Goal: Communication & Community: Ask a question

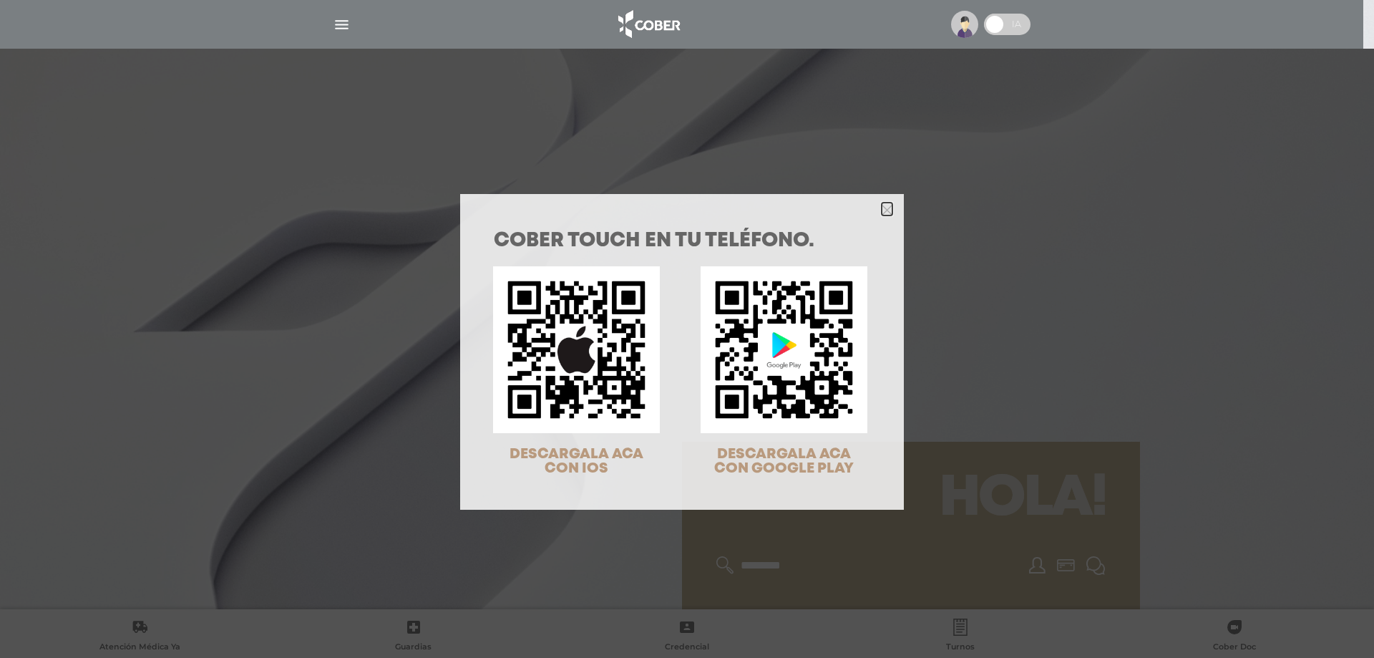
click at [882, 209] on polygon "Close" at bounding box center [887, 210] width 11 height 11
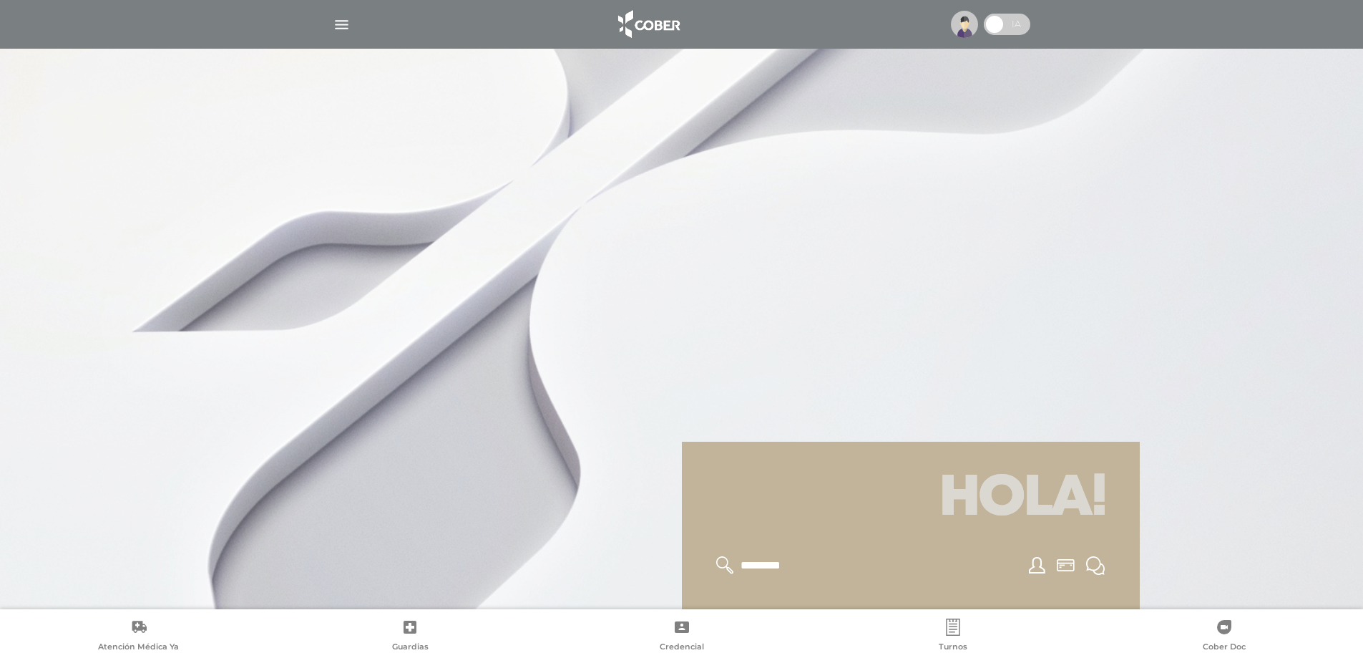
click at [337, 21] on img "button" at bounding box center [342, 25] width 18 height 18
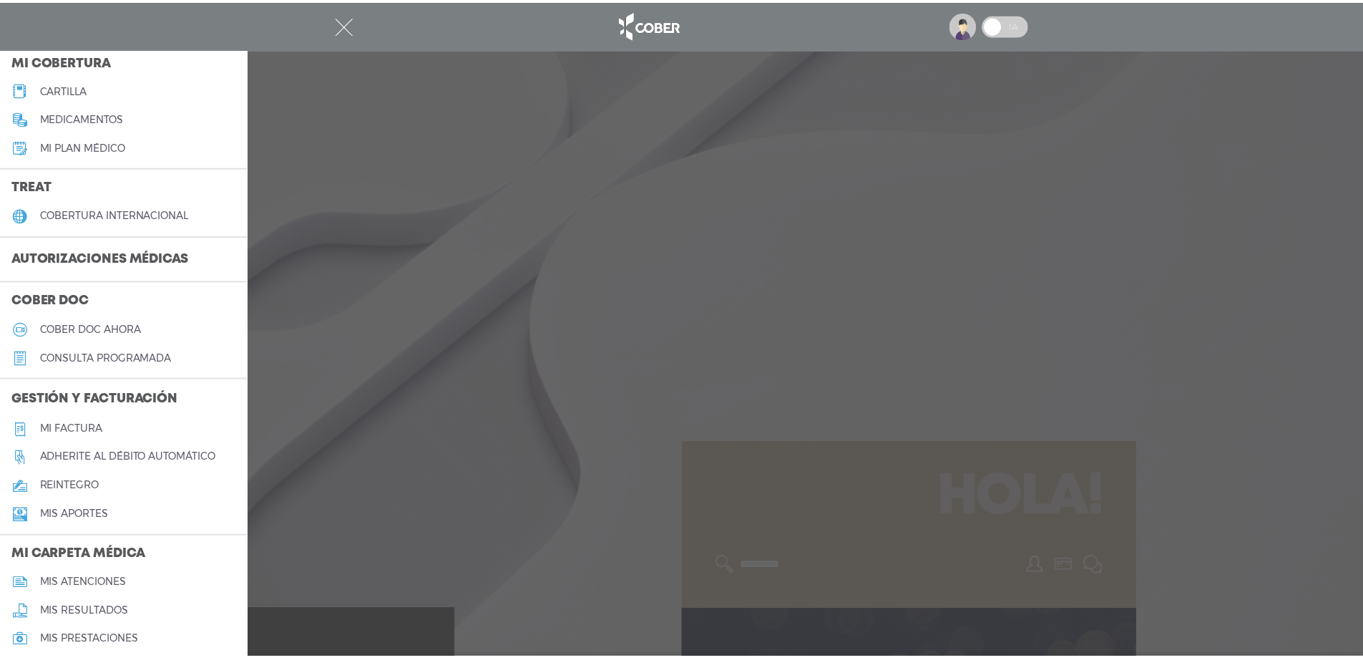
scroll to position [215, 0]
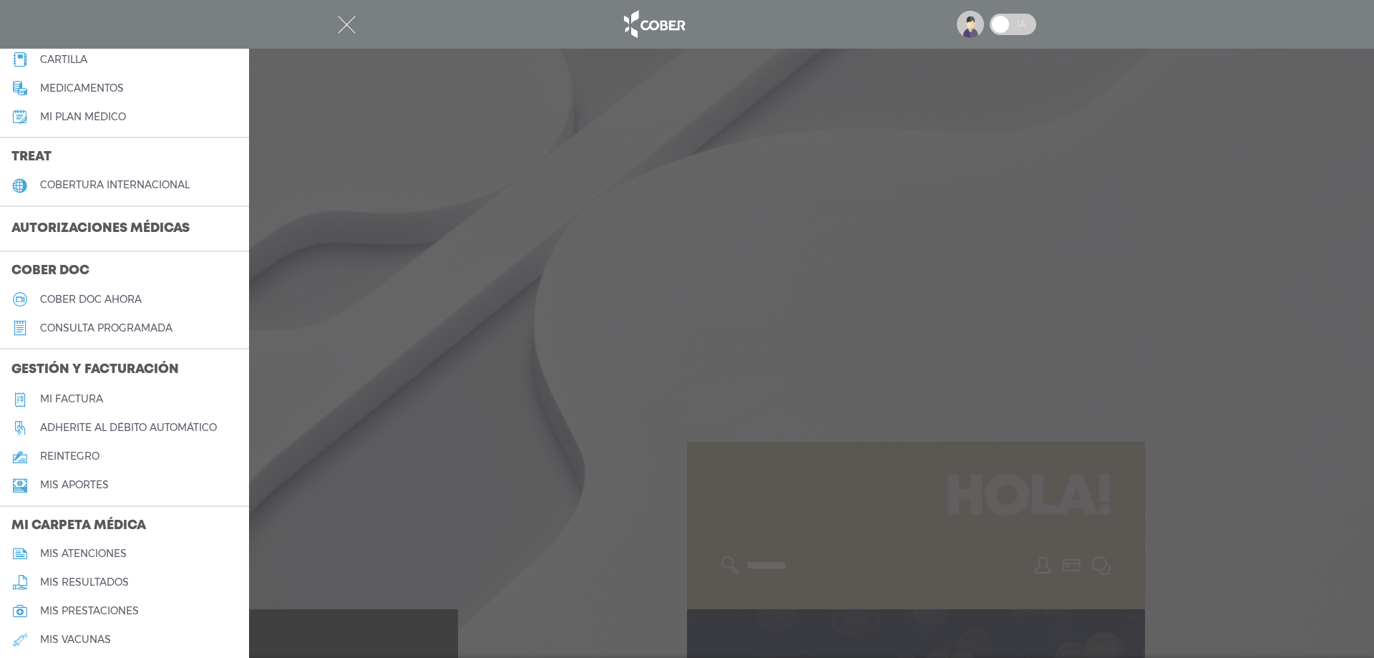
click at [125, 401] on link "Mi factura" at bounding box center [124, 399] width 249 height 29
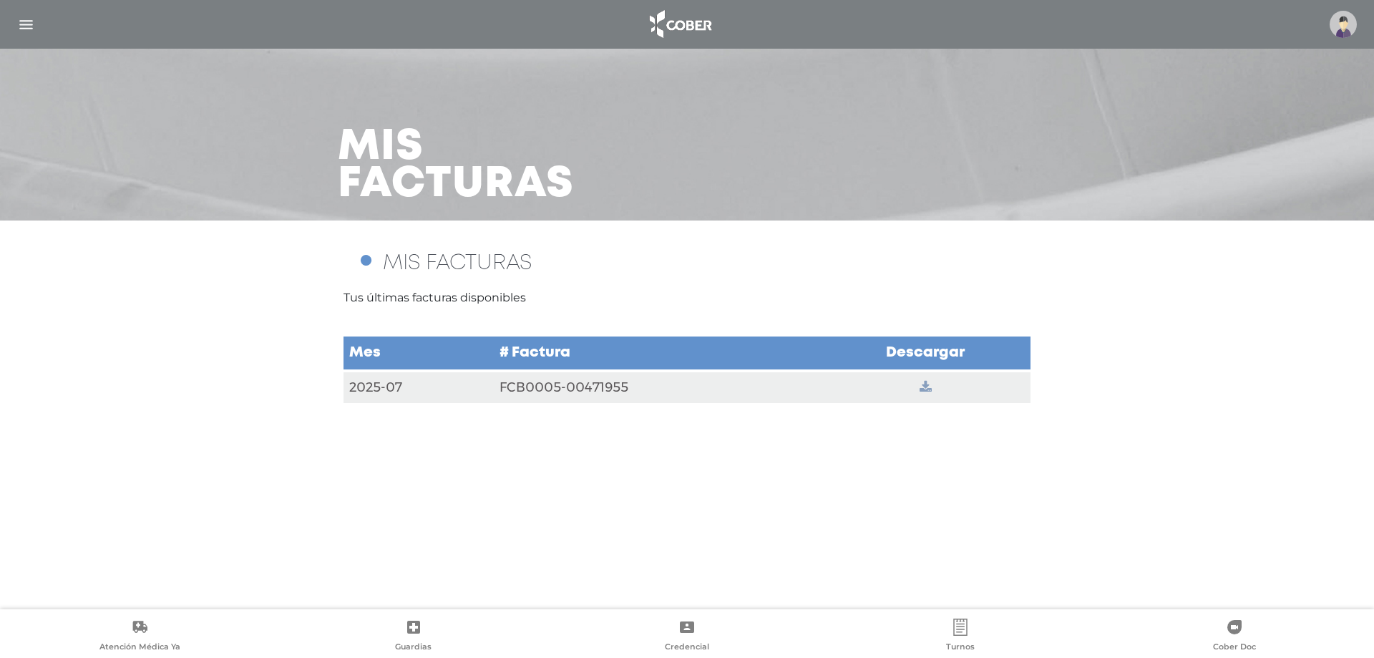
click at [924, 381] on icon at bounding box center [925, 387] width 12 height 13
click at [370, 260] on ellipse at bounding box center [365, 260] width 13 height 13
click at [411, 259] on span "MIS FACTURAS" at bounding box center [457, 262] width 149 height 19
click at [429, 297] on p "Tus últimas facturas disponibles" at bounding box center [686, 297] width 687 height 17
click at [22, 19] on img "button" at bounding box center [26, 25] width 18 height 18
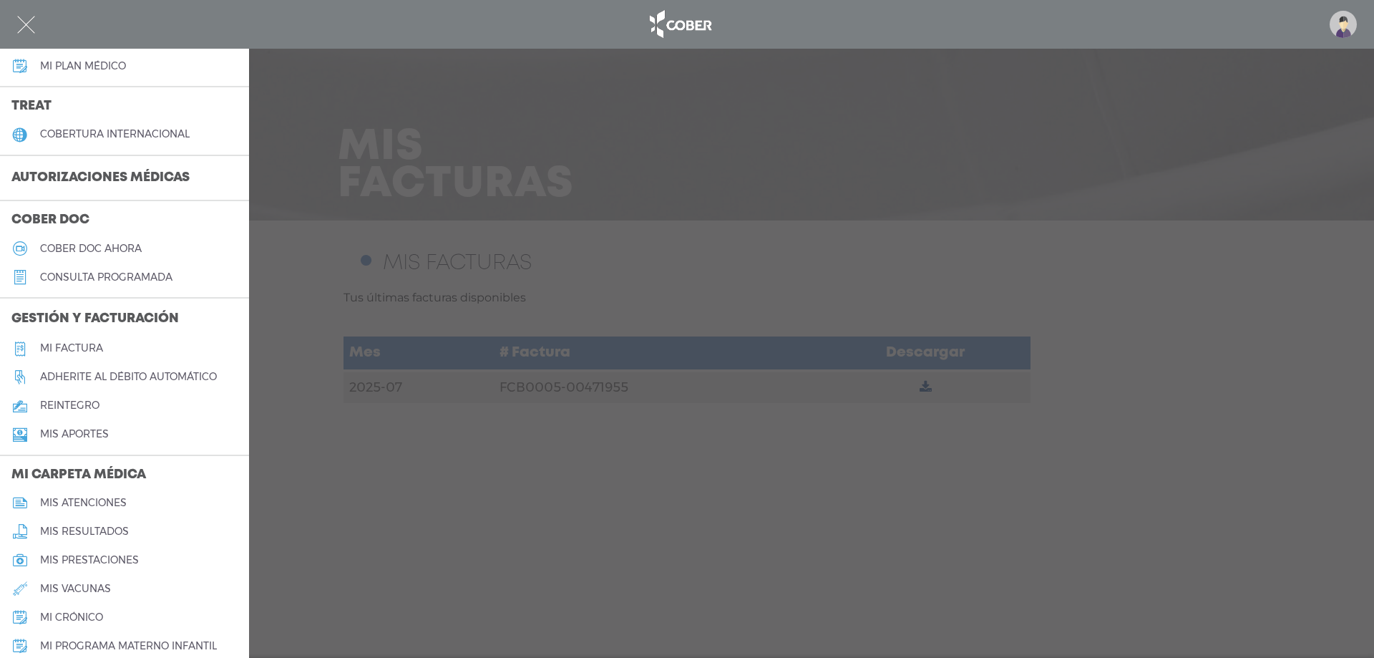
scroll to position [286, 0]
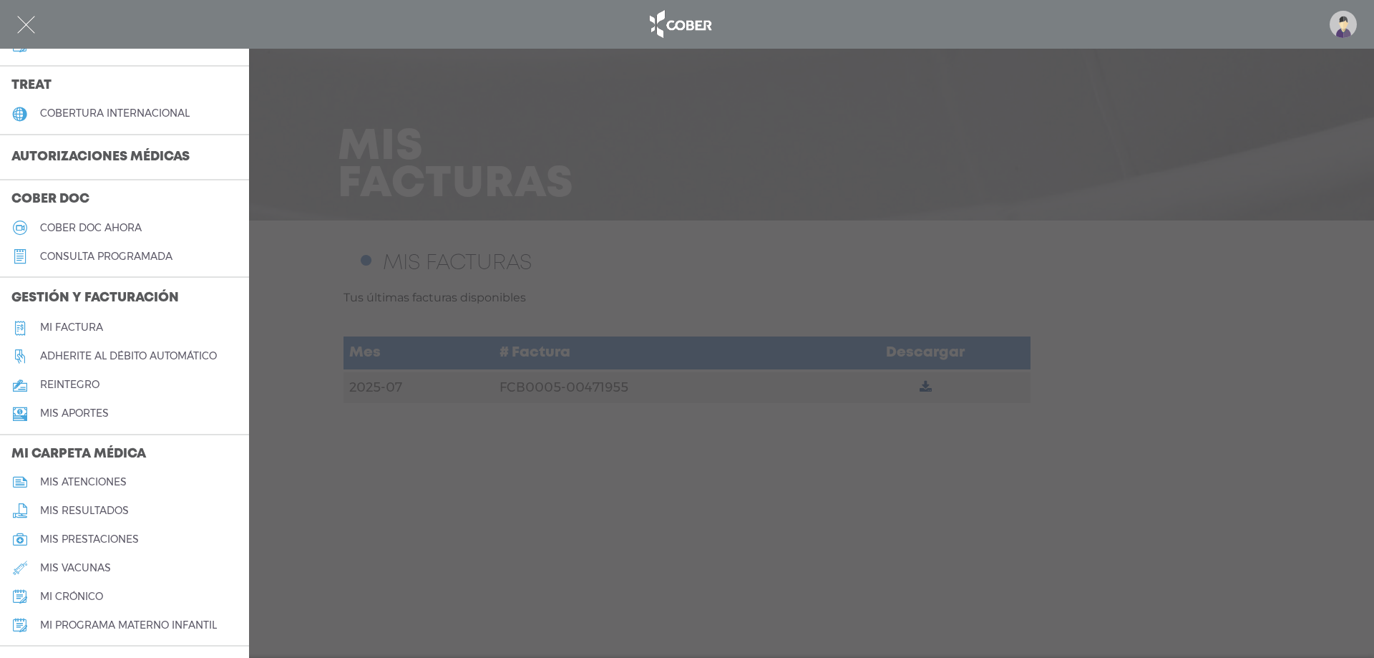
click at [147, 352] on h5 "Adherite al débito automático" at bounding box center [128, 356] width 177 height 12
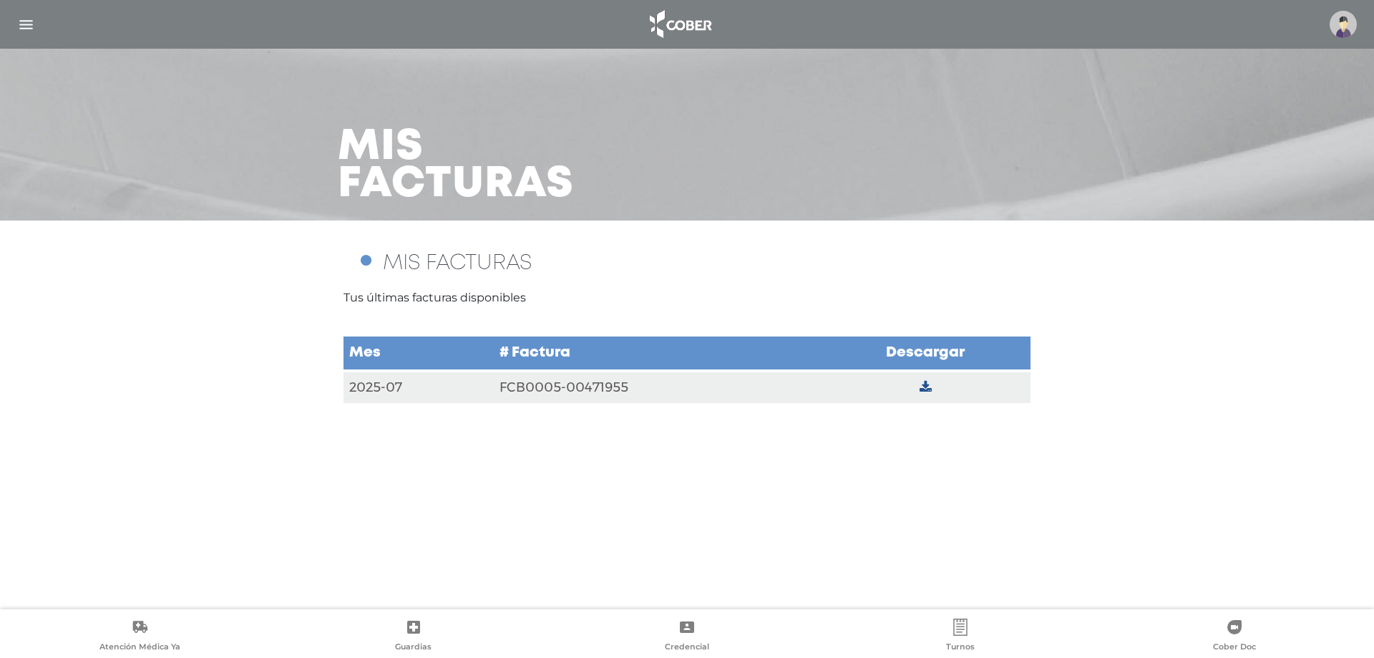
click at [32, 26] on img "button" at bounding box center [26, 25] width 18 height 18
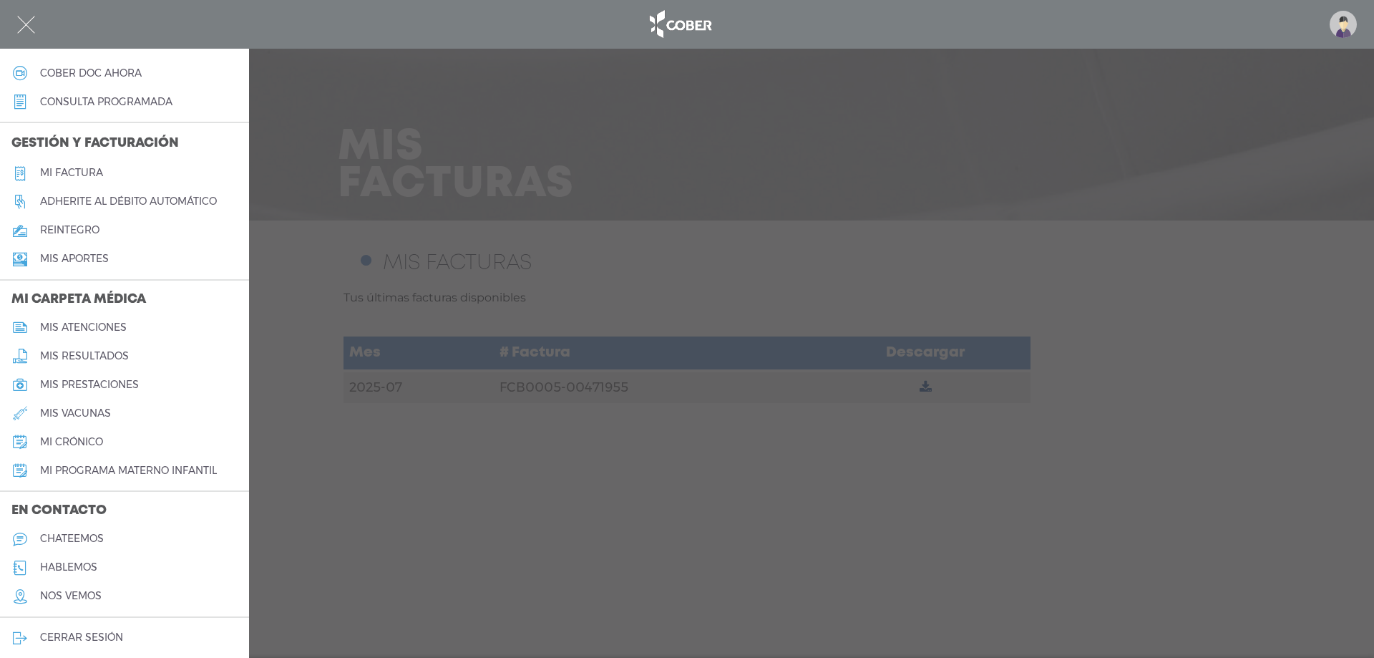
scroll to position [446, 0]
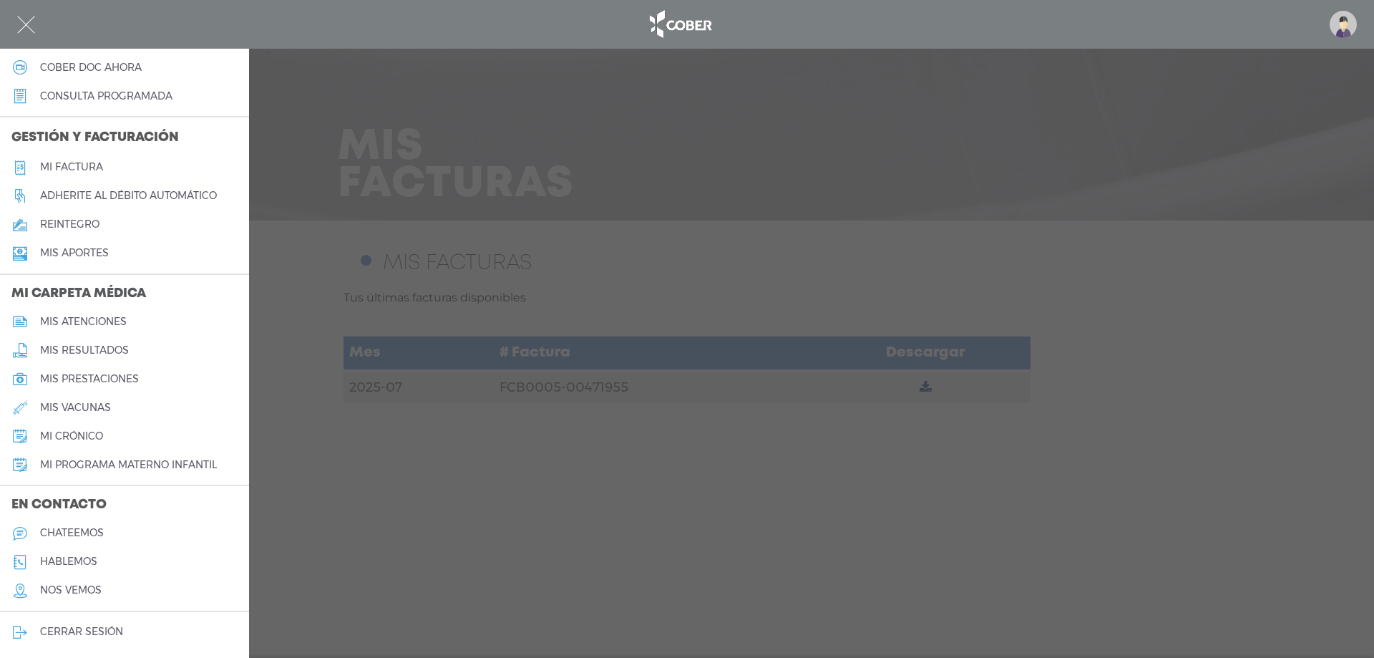
click at [90, 530] on h5 "chateemos" at bounding box center [72, 533] width 64 height 12
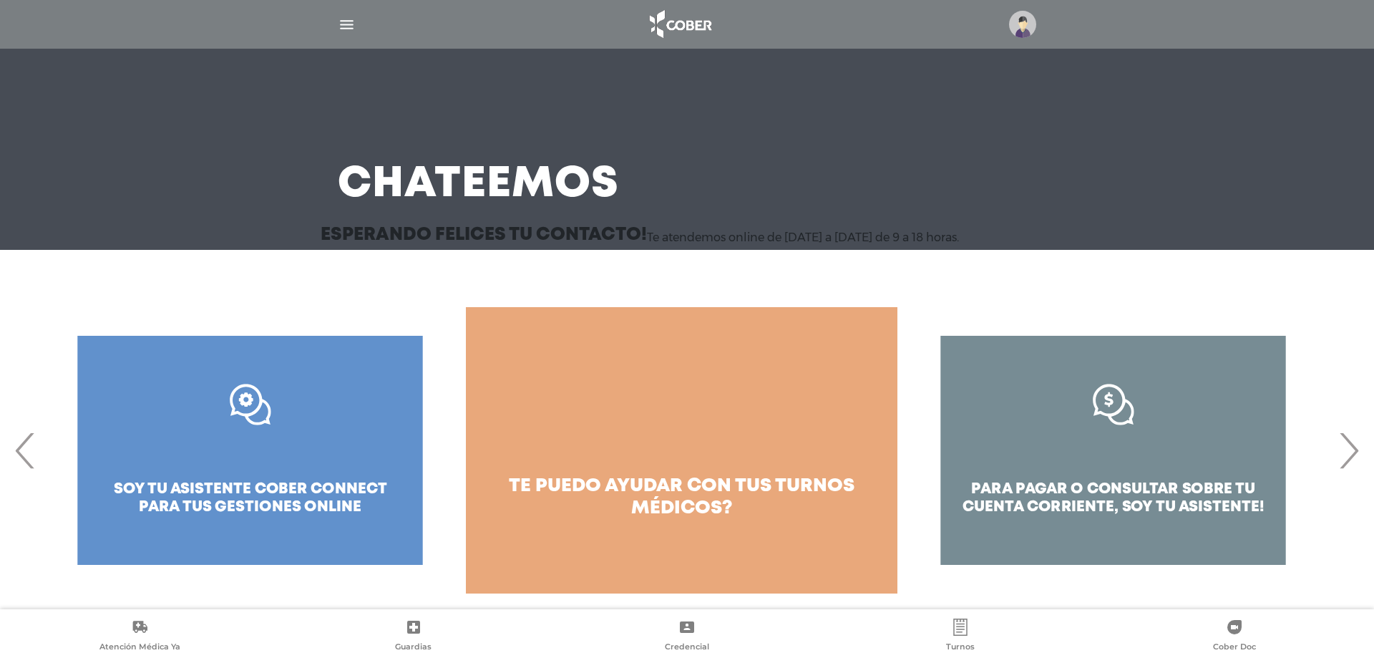
click at [1075, 456] on div "para pagar o consultar sobre tu cuenta corriente, soy tu asistente!" at bounding box center [1112, 450] width 431 height 286
click at [24, 454] on span "‹" at bounding box center [25, 449] width 28 height 77
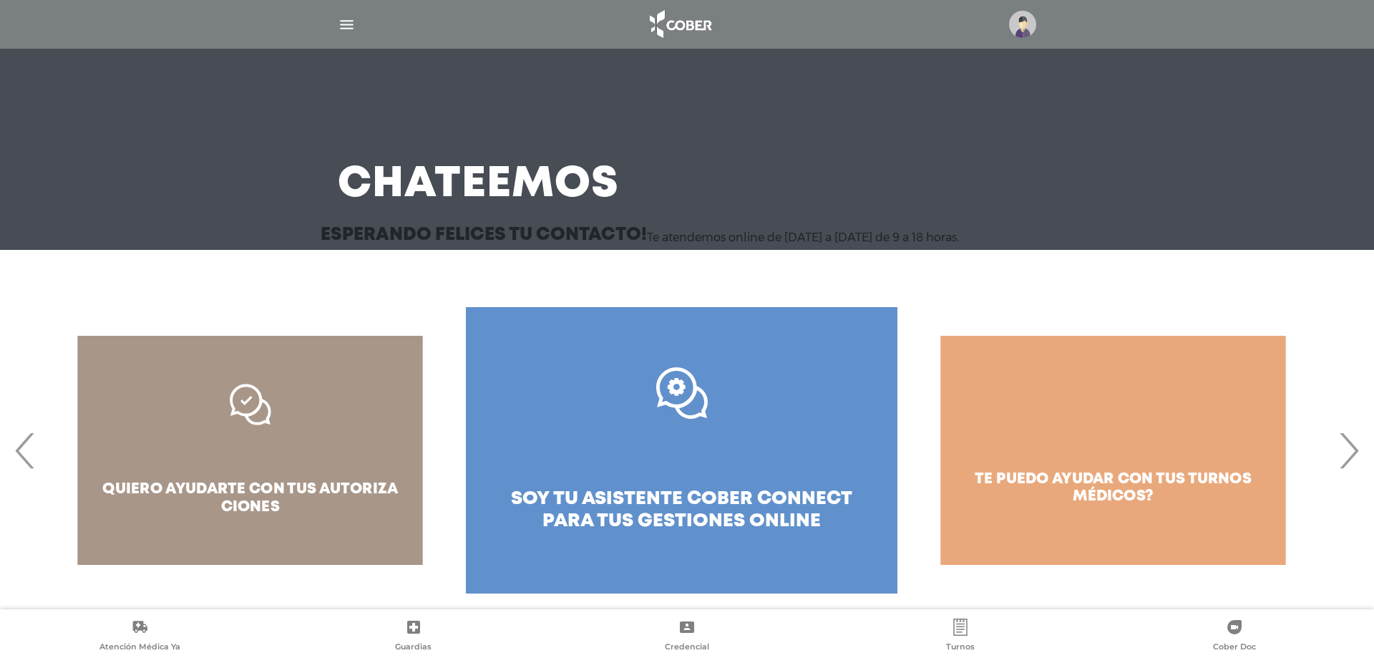
click at [1346, 444] on span "›" at bounding box center [1348, 449] width 28 height 77
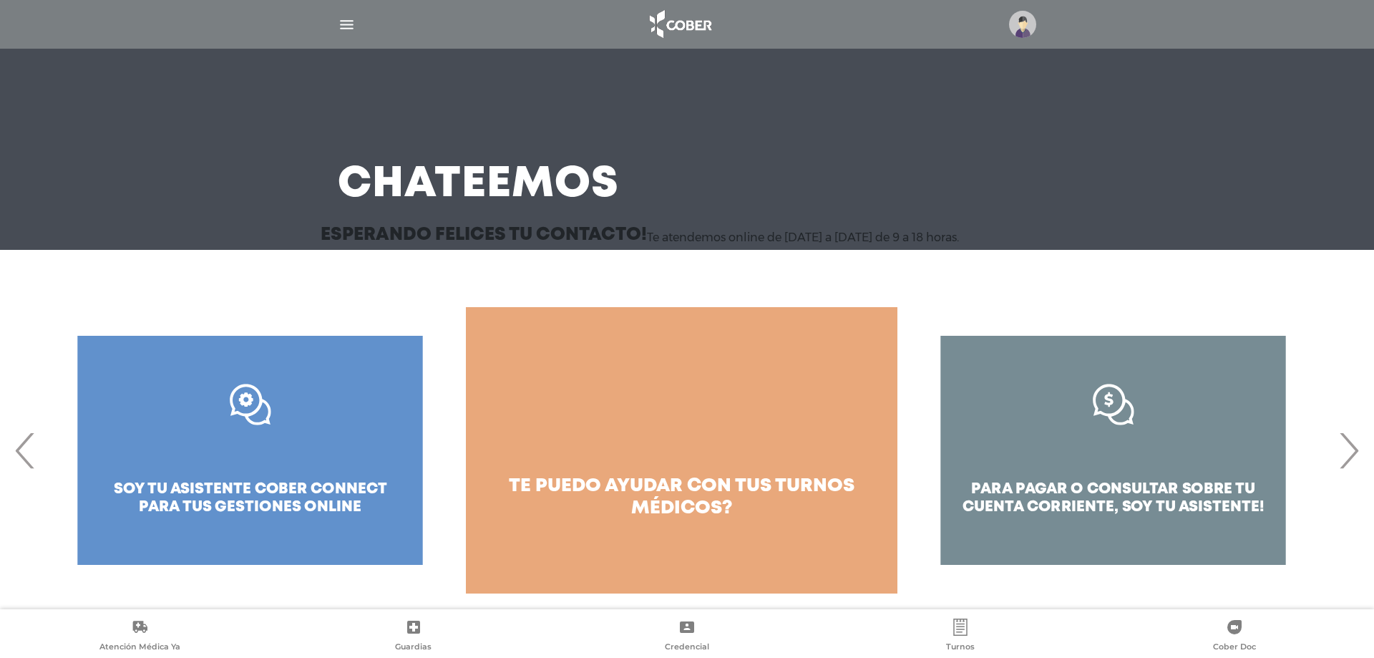
click at [1346, 444] on span "›" at bounding box center [1348, 449] width 28 height 77
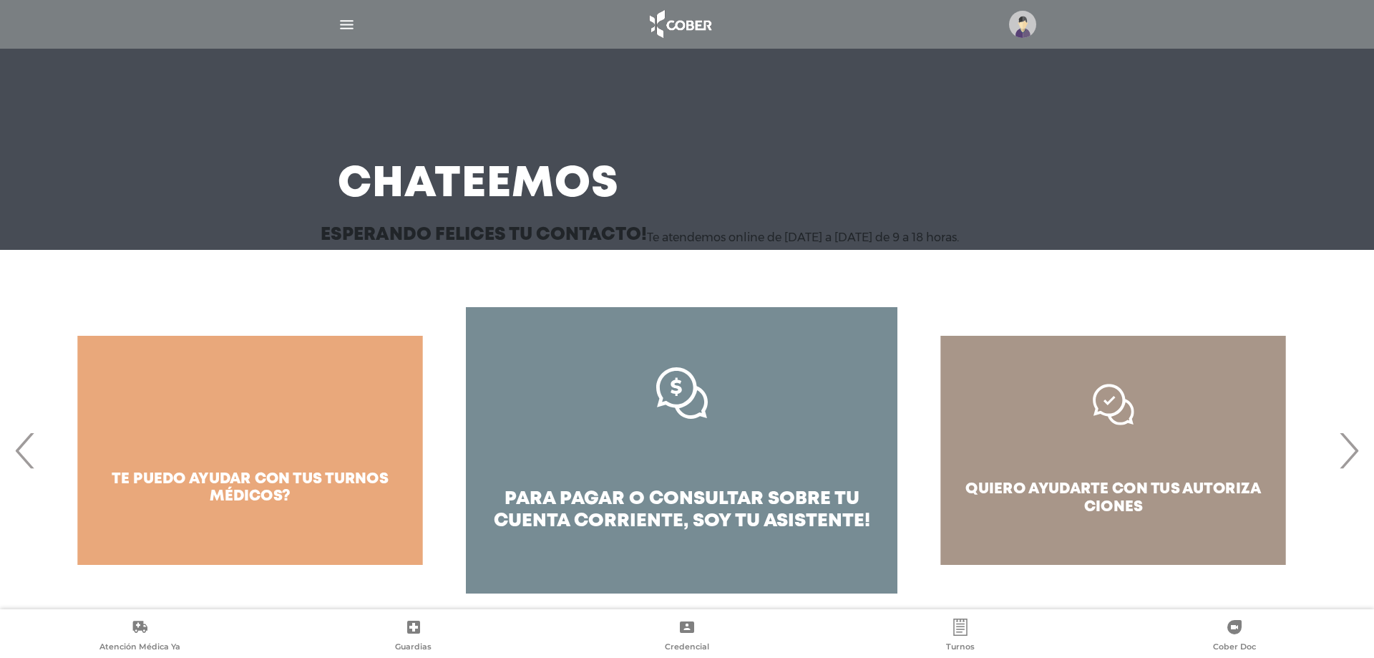
click at [632, 434] on link "para pagar o consultar sobre tu cuenta corriente, soy tu asistente!" at bounding box center [681, 450] width 431 height 286
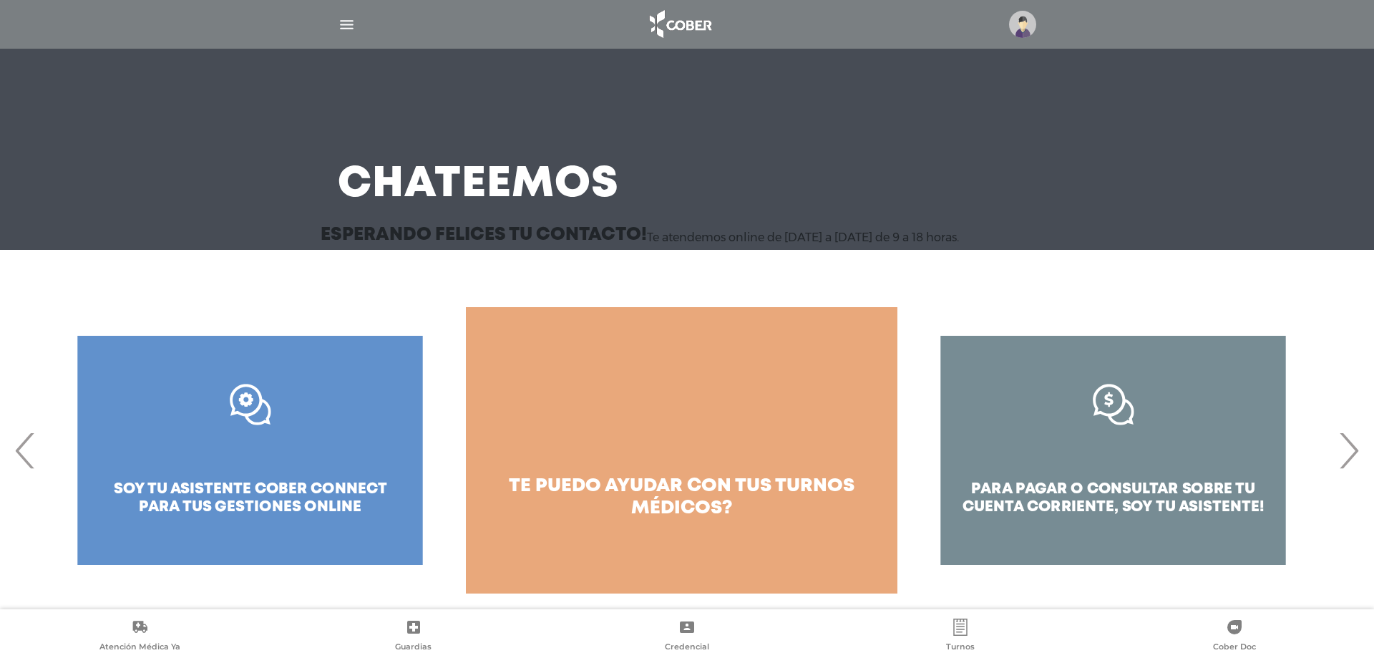
click at [1349, 454] on span "›" at bounding box center [1348, 449] width 28 height 77
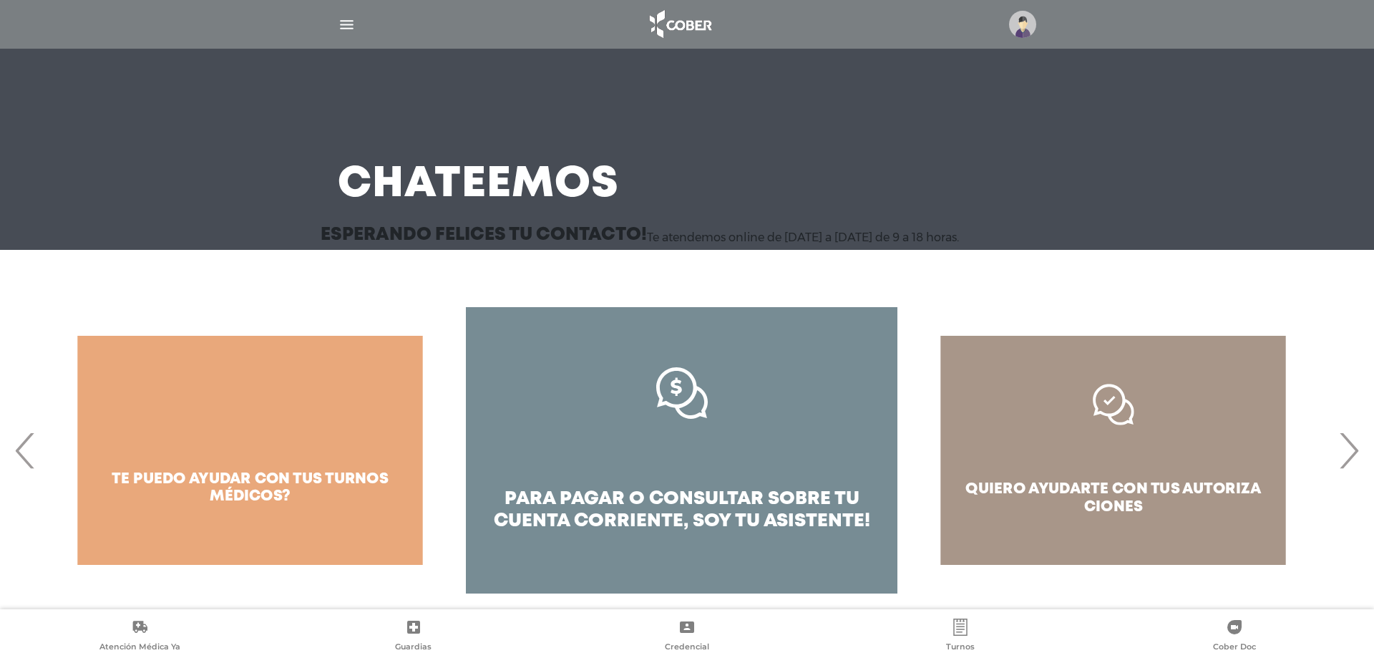
click at [1349, 454] on span "›" at bounding box center [1348, 449] width 28 height 77
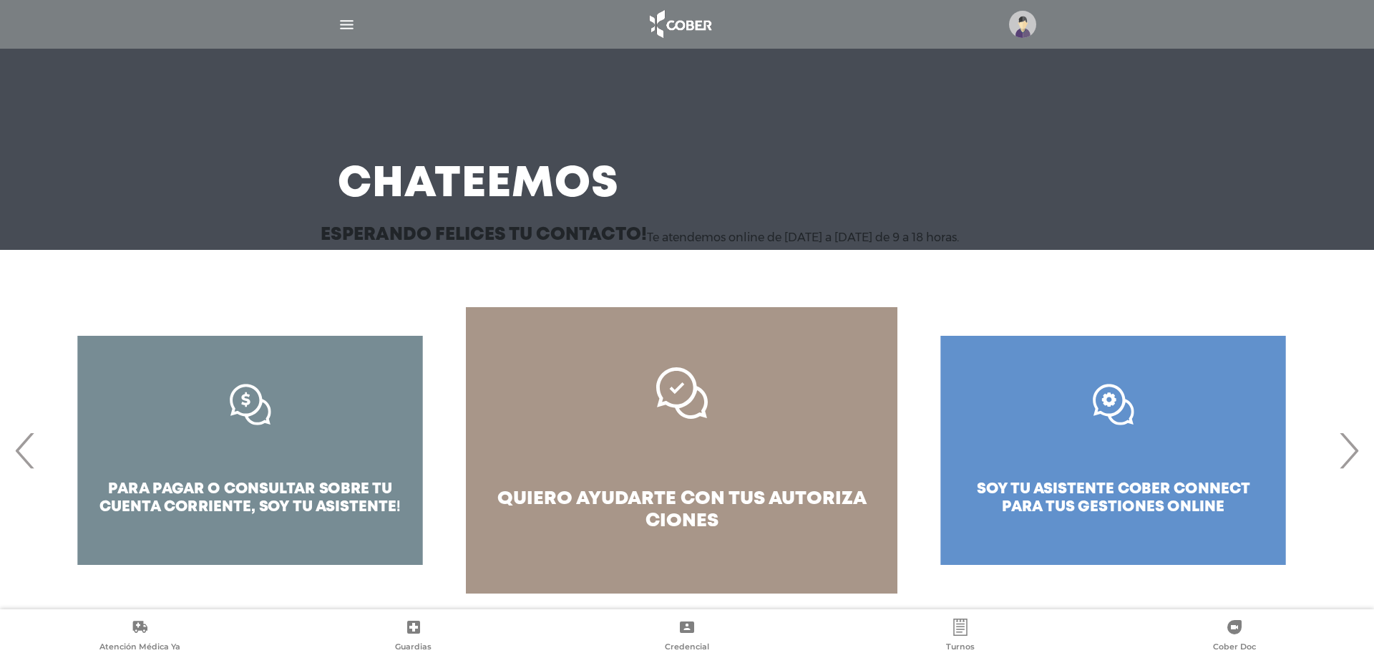
click at [1349, 454] on span "›" at bounding box center [1348, 449] width 28 height 77
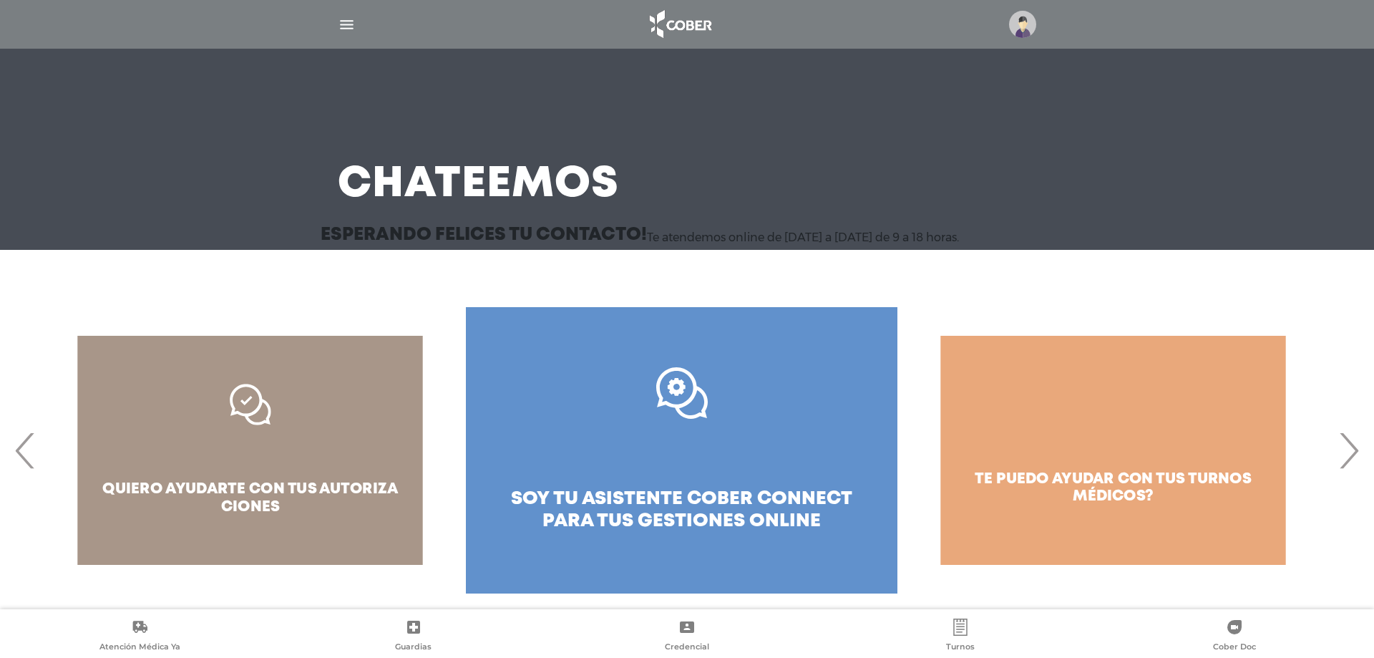
click at [1349, 454] on span "›" at bounding box center [1348, 449] width 28 height 77
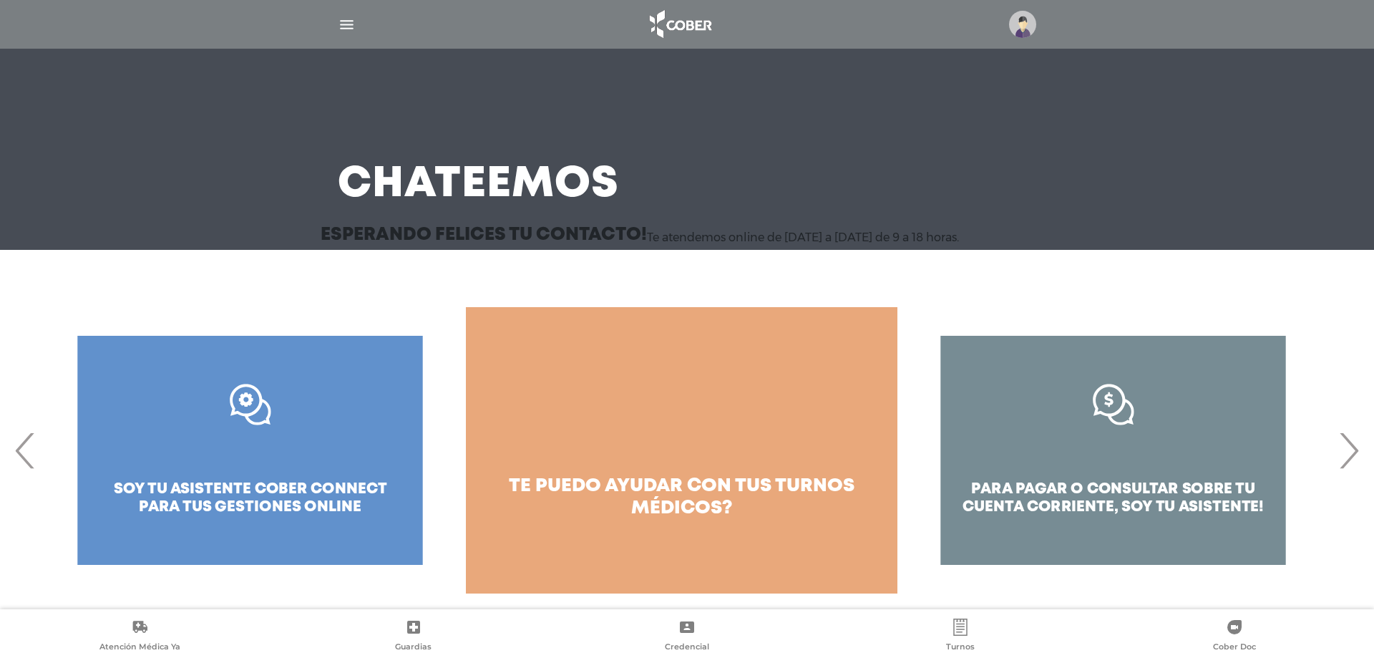
click at [1349, 454] on span "›" at bounding box center [1348, 449] width 28 height 77
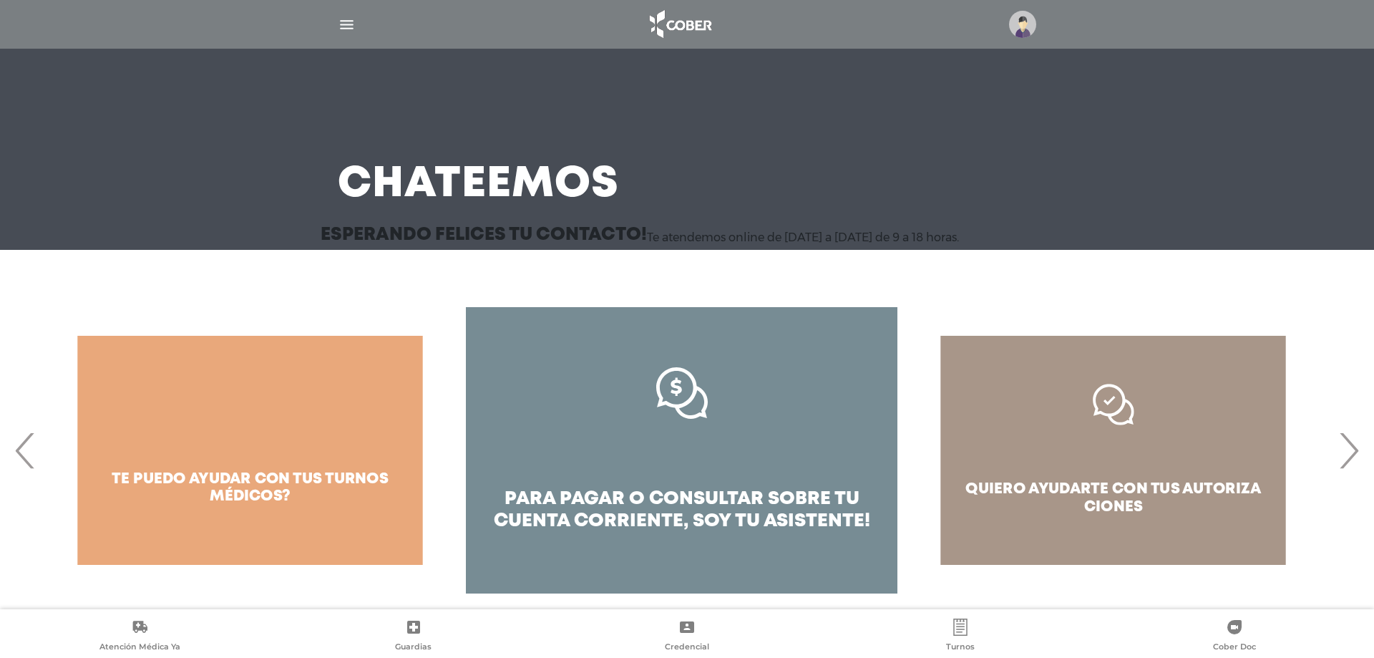
click at [693, 482] on link "para pagar o consultar sobre tu cuenta corriente, soy tu asistente!" at bounding box center [681, 450] width 431 height 286
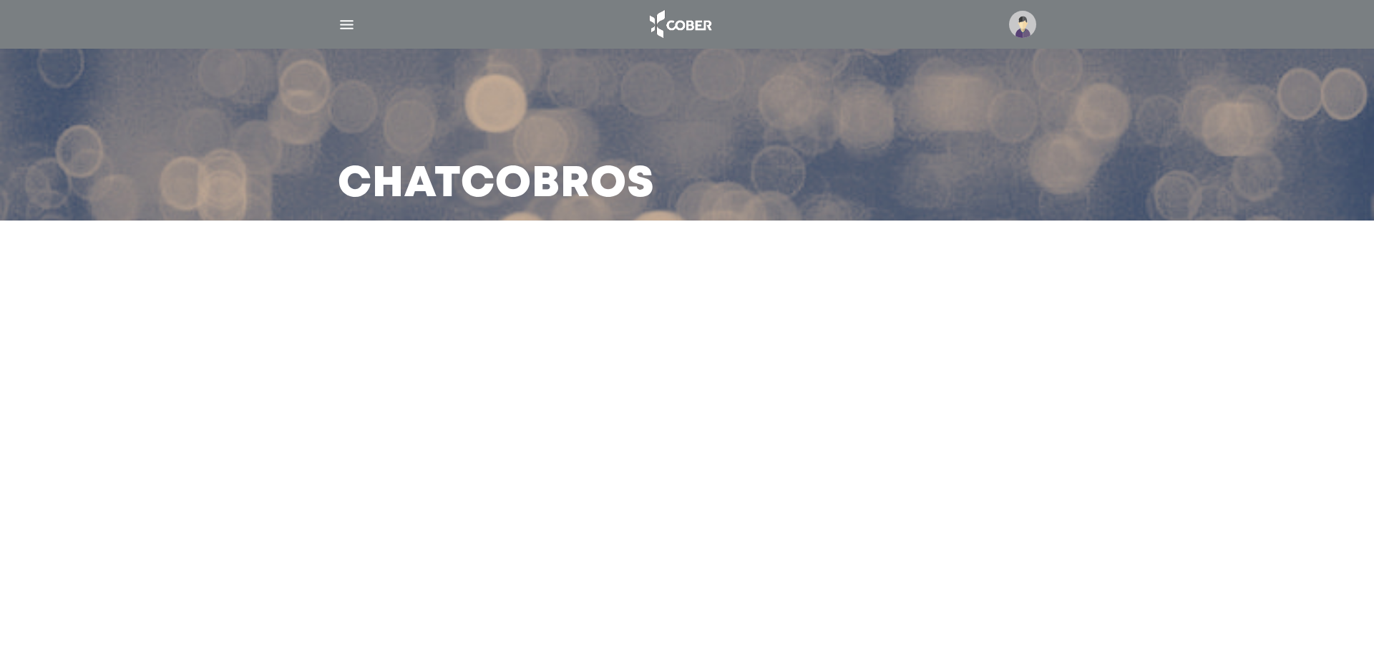
click at [594, 338] on main "Chat Cobros" at bounding box center [687, 329] width 1374 height 658
